Goal: Check status: Check status

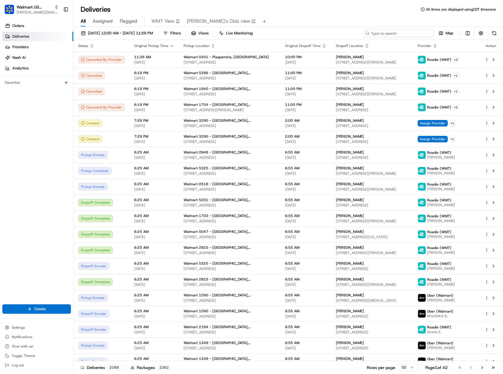
click at [407, 31] on input at bounding box center [398, 33] width 71 height 8
paste input "200013547383069"
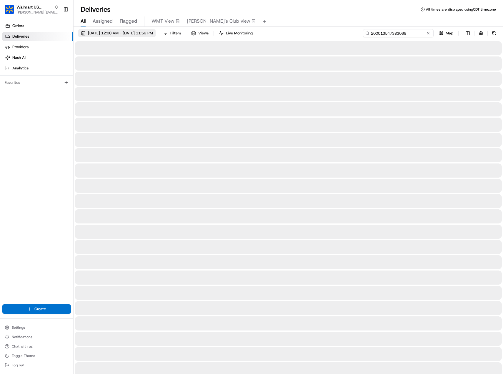
type input "200013547383069"
click at [126, 31] on span "[DATE] 12:00 AM - [DATE] 11:59 PM" at bounding box center [120, 33] width 65 height 5
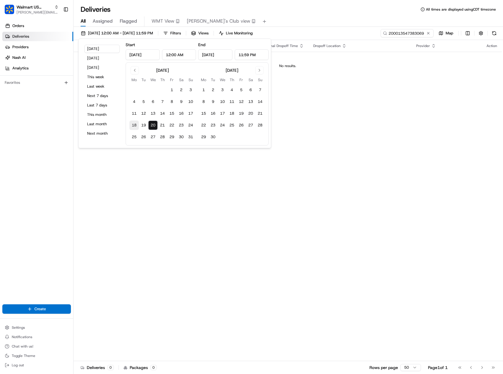
click at [136, 126] on button "18" at bounding box center [133, 125] width 9 height 9
type input "[DATE]"
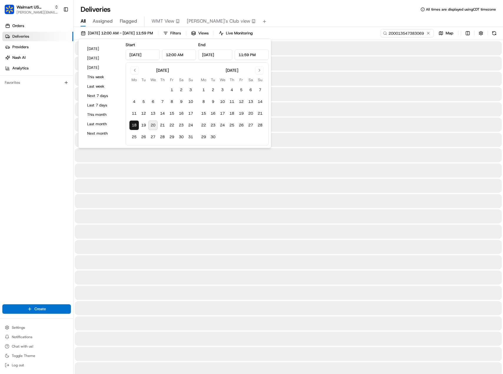
click at [322, 102] on div at bounding box center [288, 109] width 427 height 14
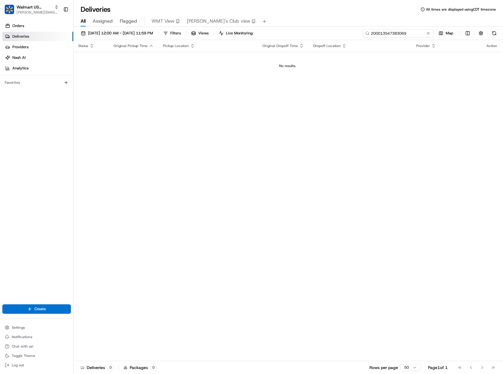
click at [392, 33] on input "200013547383069" at bounding box center [398, 33] width 71 height 8
click at [372, 34] on input "200013547383069" at bounding box center [398, 33] width 71 height 8
type input "200013547383069"
